Goal: Entertainment & Leisure: Consume media (video, audio)

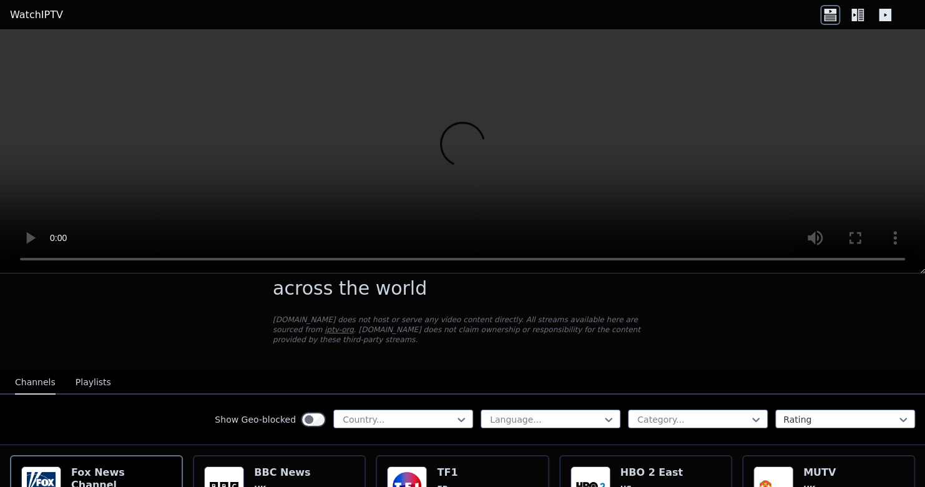
scroll to position [62, 0]
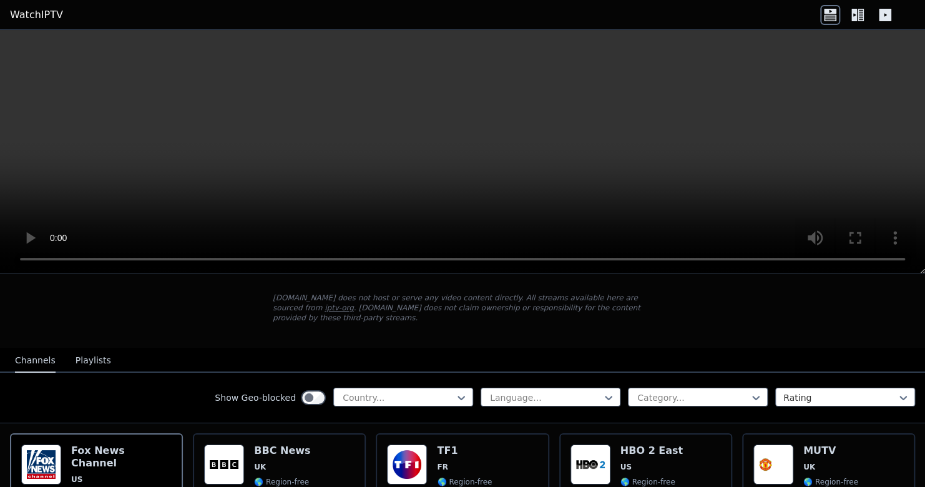
click at [91, 349] on button "Playlists" at bounding box center [94, 361] width 36 height 24
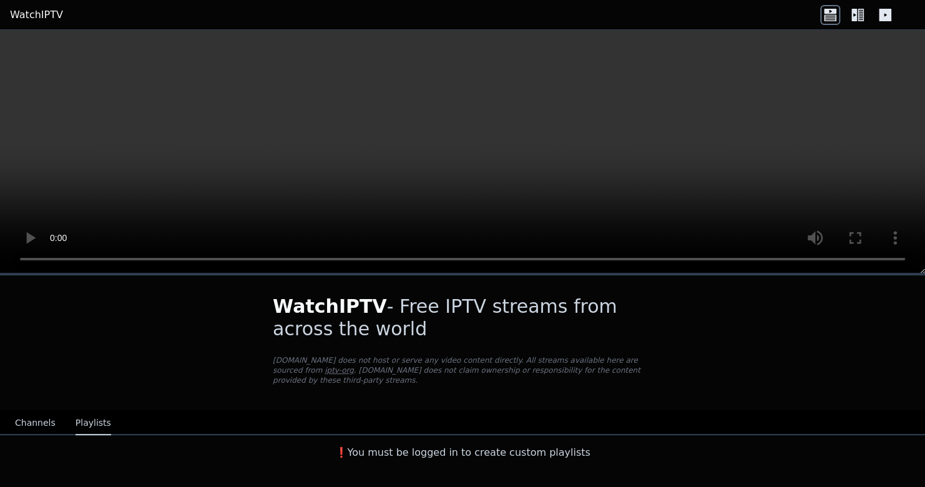
click at [40, 411] on button "Channels" at bounding box center [35, 423] width 41 height 24
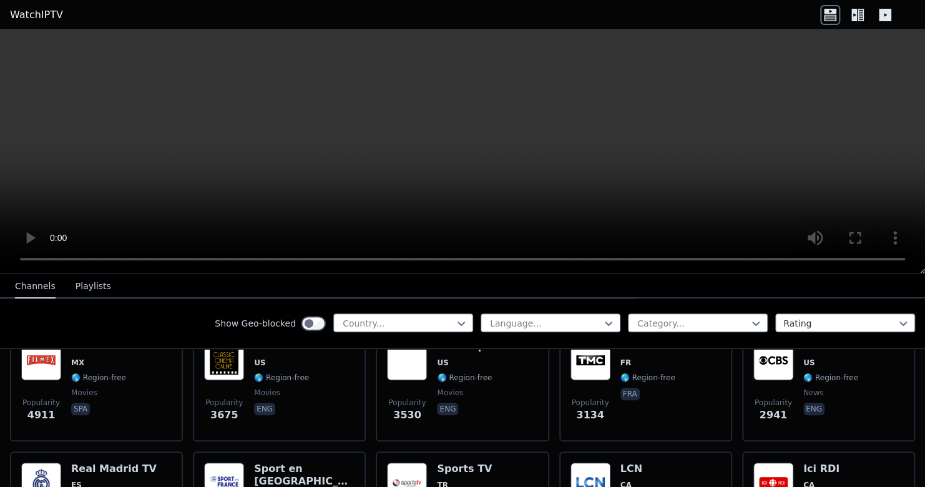
scroll to position [312, 0]
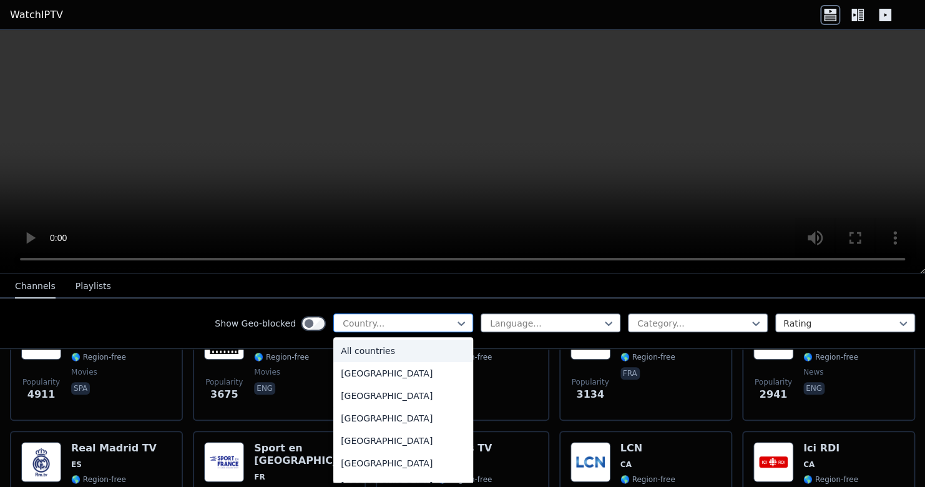
click at [392, 318] on div at bounding box center [398, 323] width 114 height 12
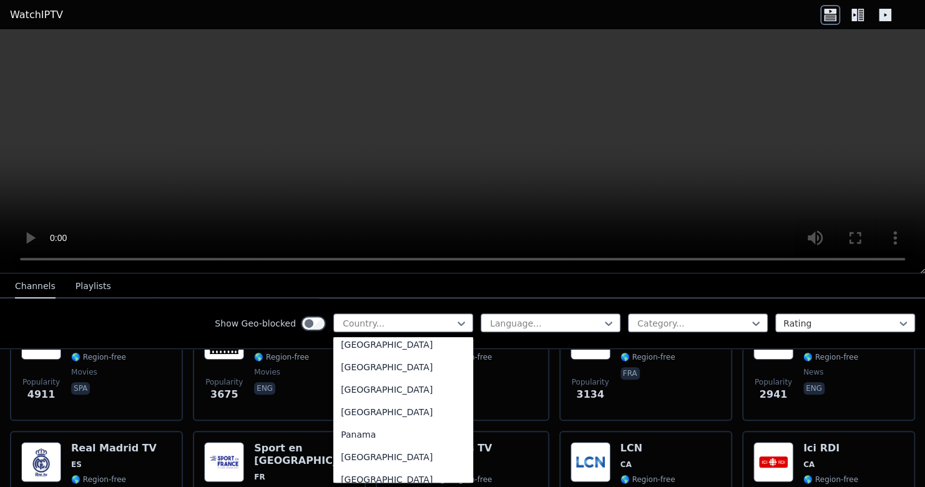
scroll to position [3121, 0]
click at [377, 412] on div "[GEOGRAPHIC_DATA]" at bounding box center [403, 410] width 140 height 22
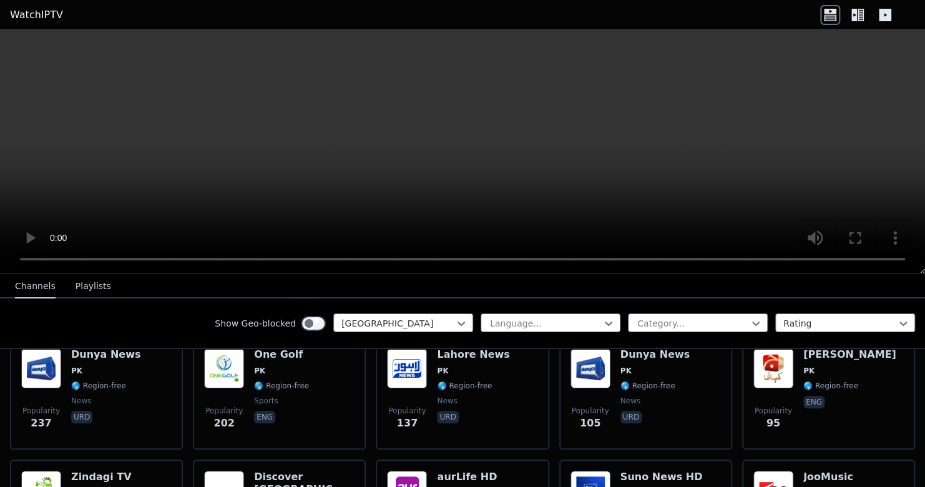
scroll to position [187, 0]
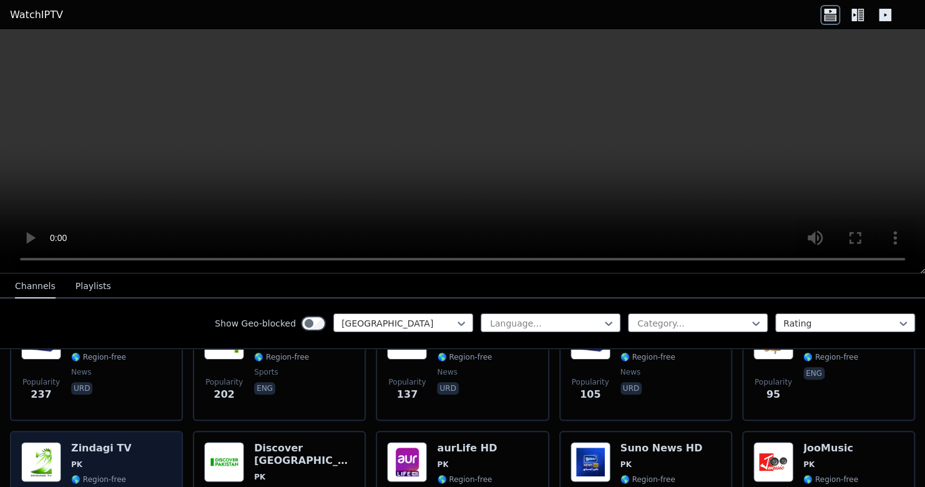
click at [92, 442] on h6 "Zindagi TV" at bounding box center [101, 448] width 61 height 12
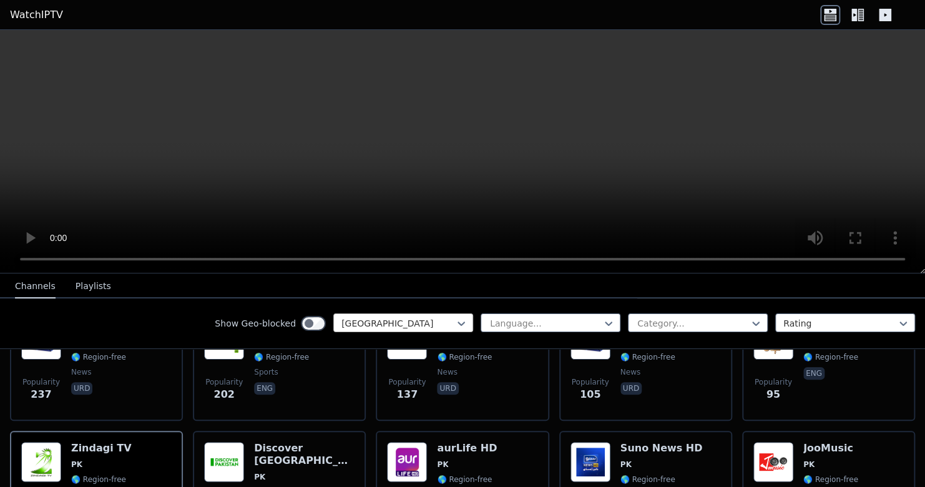
click at [416, 318] on div at bounding box center [398, 323] width 114 height 12
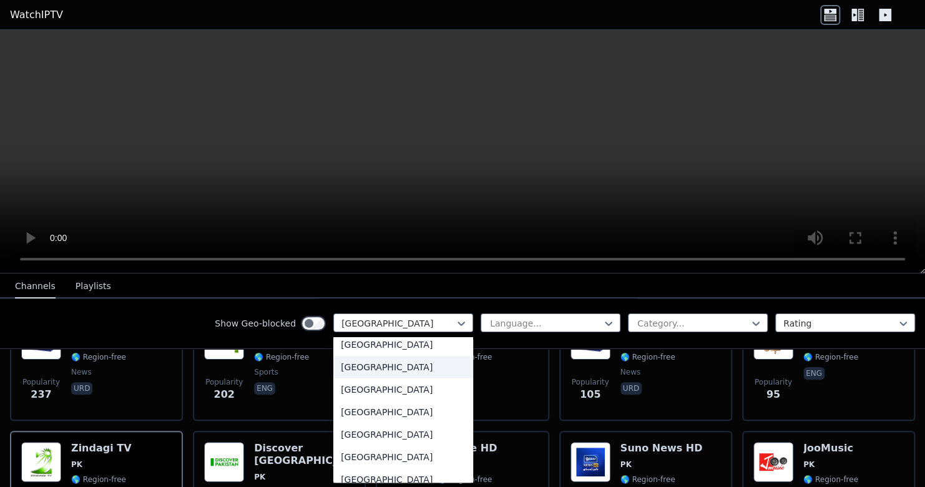
scroll to position [4313, 0]
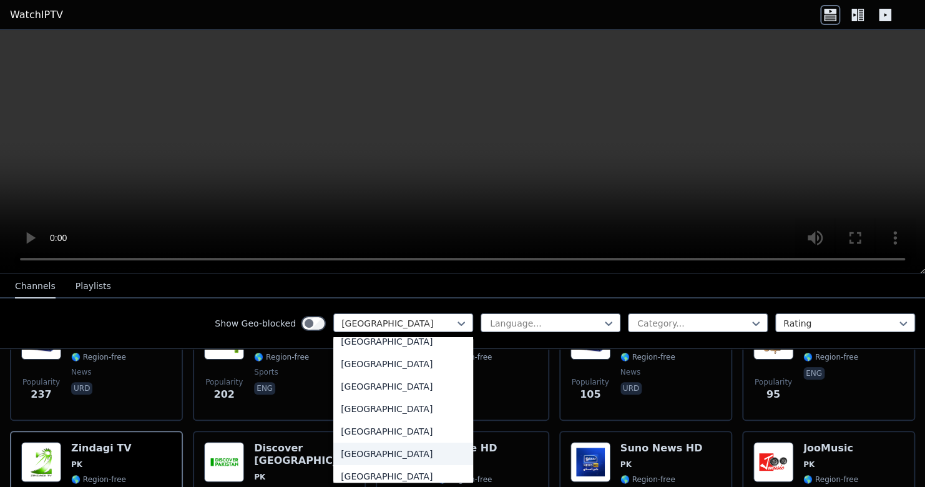
click at [369, 456] on div "[GEOGRAPHIC_DATA]" at bounding box center [403, 454] width 140 height 22
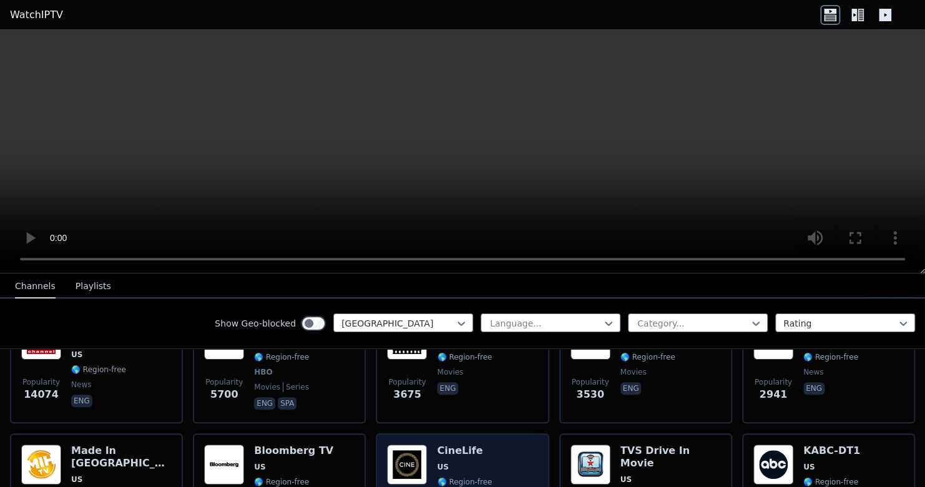
click at [476, 444] on h6 "CineLife" at bounding box center [464, 450] width 55 height 12
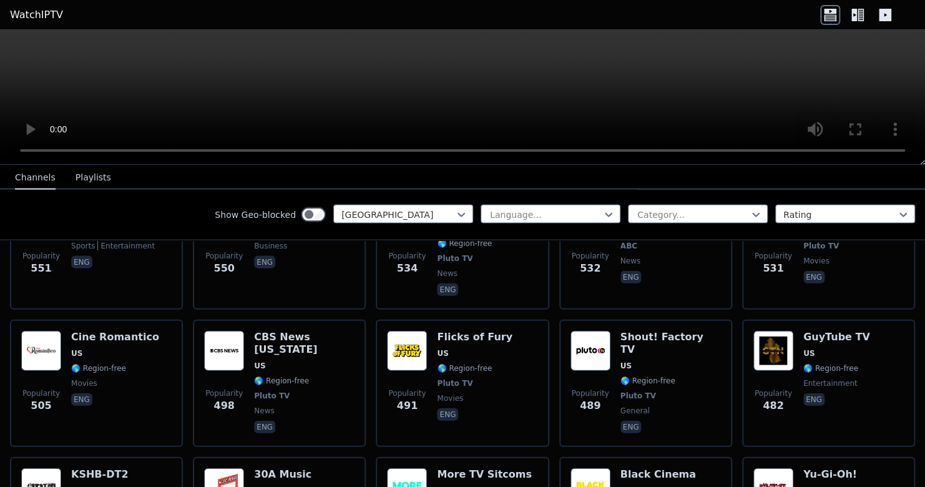
scroll to position [1373, 0]
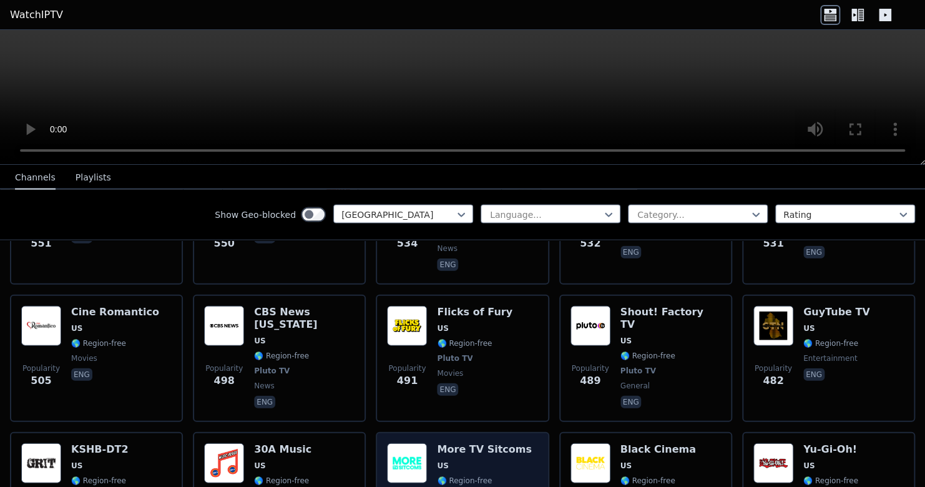
click at [446, 443] on div "More TV Sitcoms US 🌎 Region-free Pluto TV comedy eng" at bounding box center [484, 489] width 94 height 92
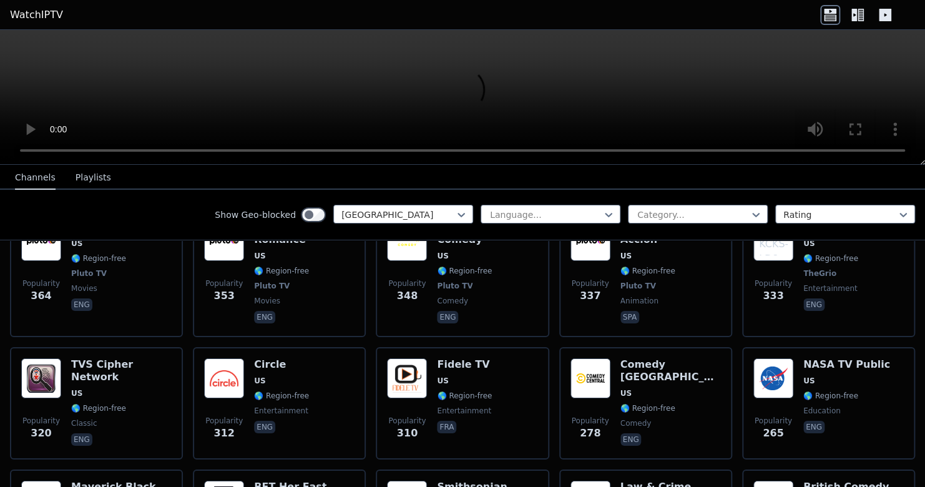
scroll to position [2122, 0]
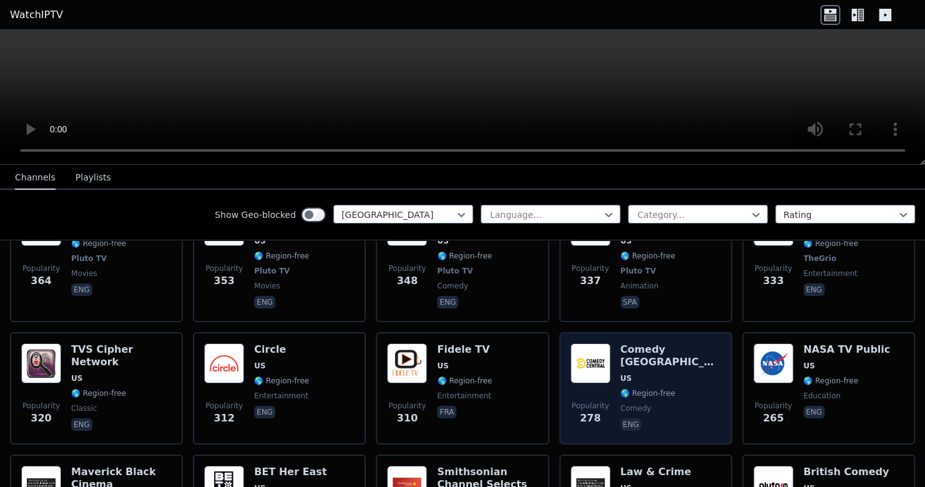
click at [621, 343] on div "Comedy [GEOGRAPHIC_DATA] 🌎 Region-free comedy eng" at bounding box center [670, 388] width 100 height 90
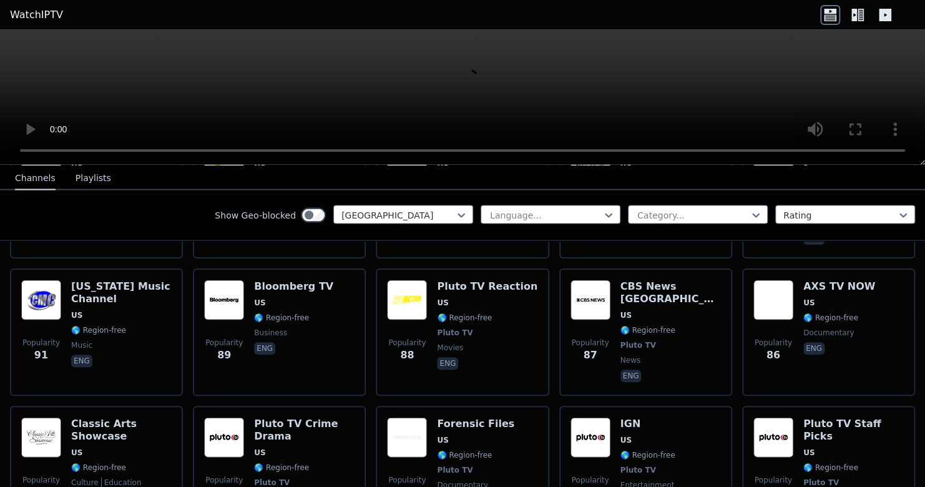
scroll to position [5279, 0]
